Goal: Transaction & Acquisition: Purchase product/service

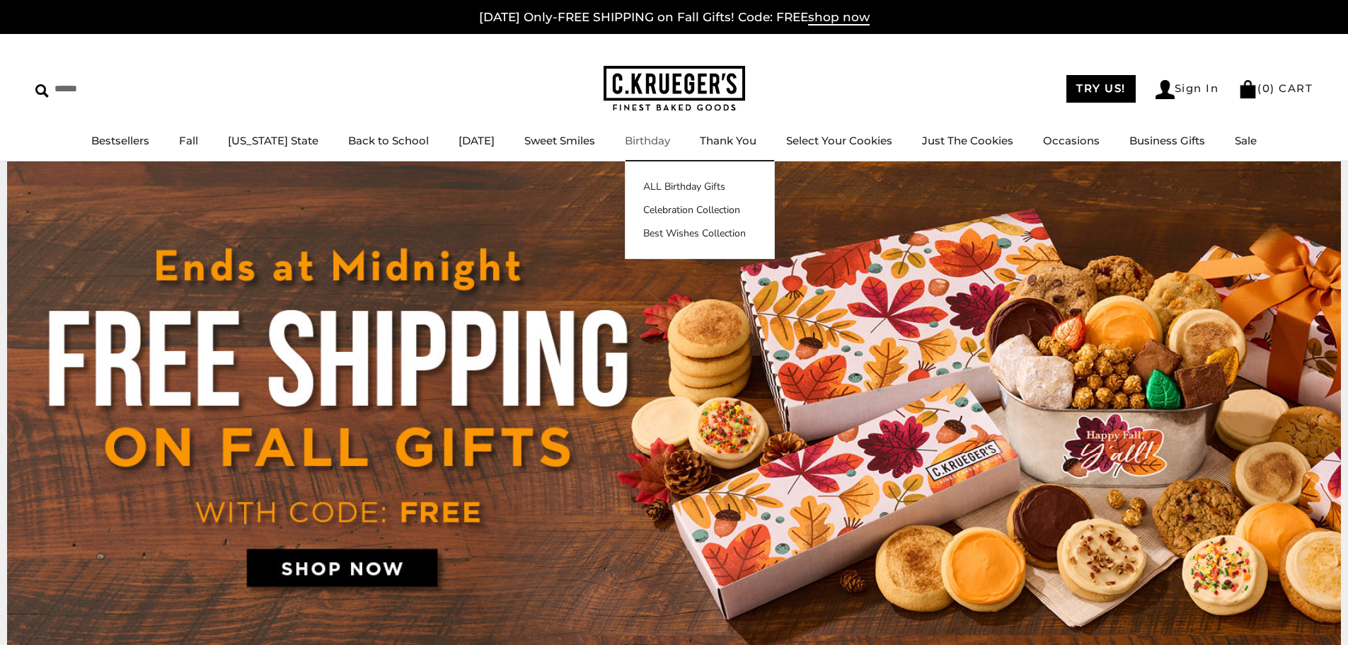
click at [631, 144] on link "Birthday" at bounding box center [647, 140] width 45 height 13
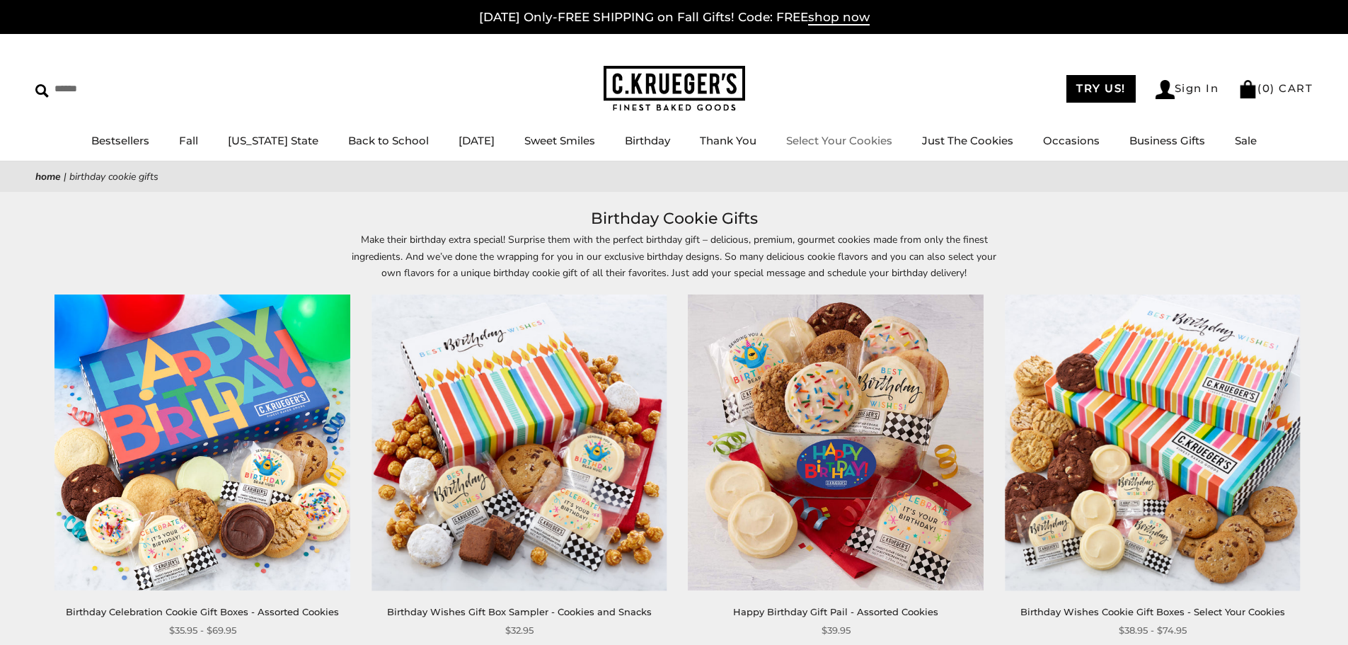
click at [843, 141] on link "Select Your Cookies" at bounding box center [839, 140] width 106 height 13
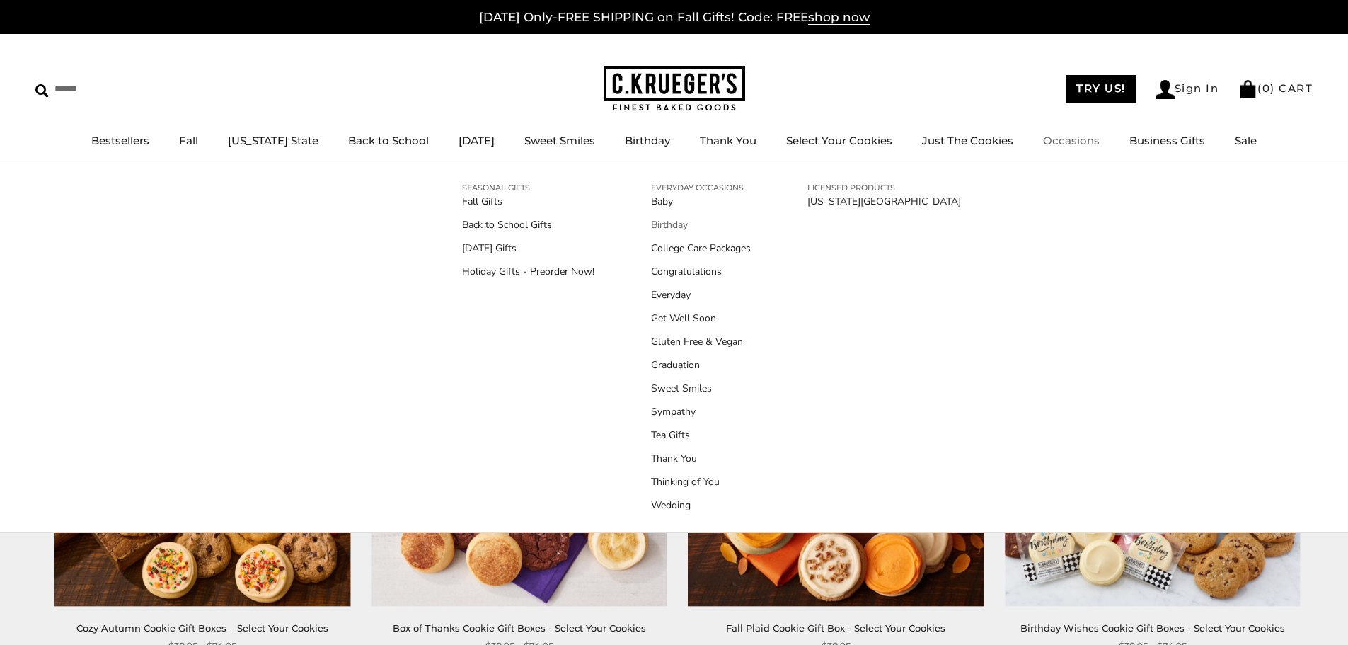
click at [671, 226] on link "Birthday" at bounding box center [701, 224] width 100 height 15
